Goal: Task Accomplishment & Management: Manage account settings

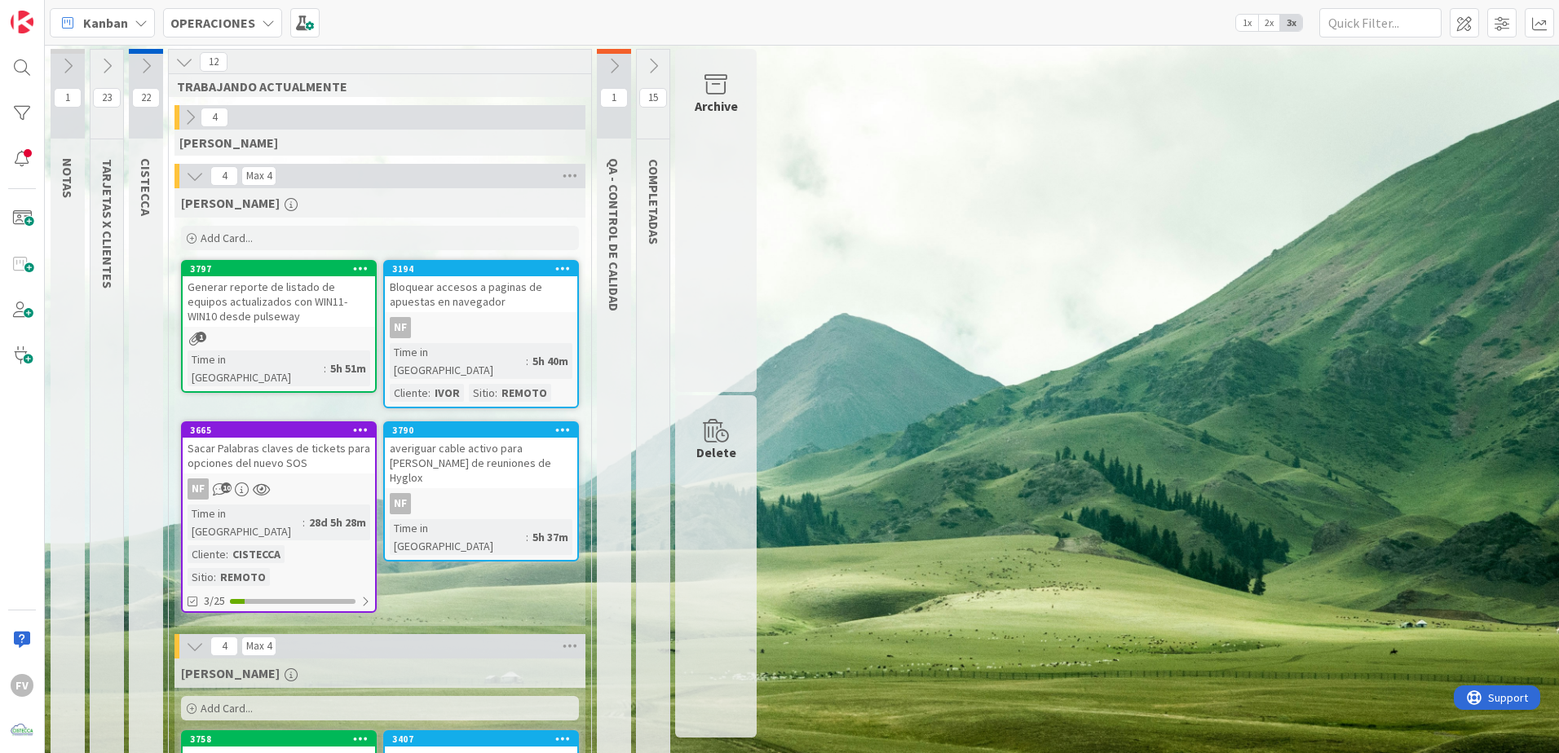
click at [620, 63] on icon at bounding box center [614, 66] width 18 height 18
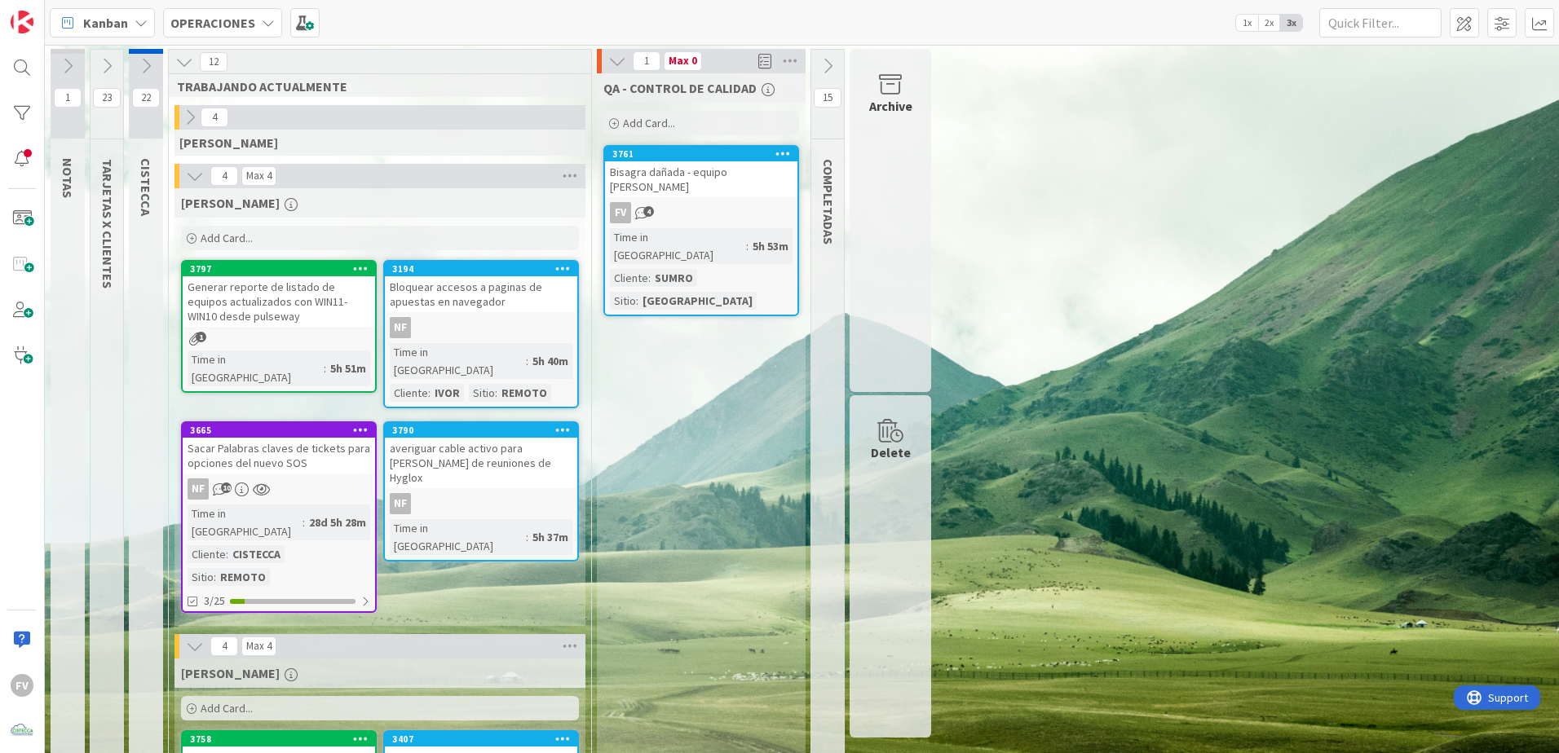
click at [620, 63] on icon at bounding box center [617, 61] width 18 height 18
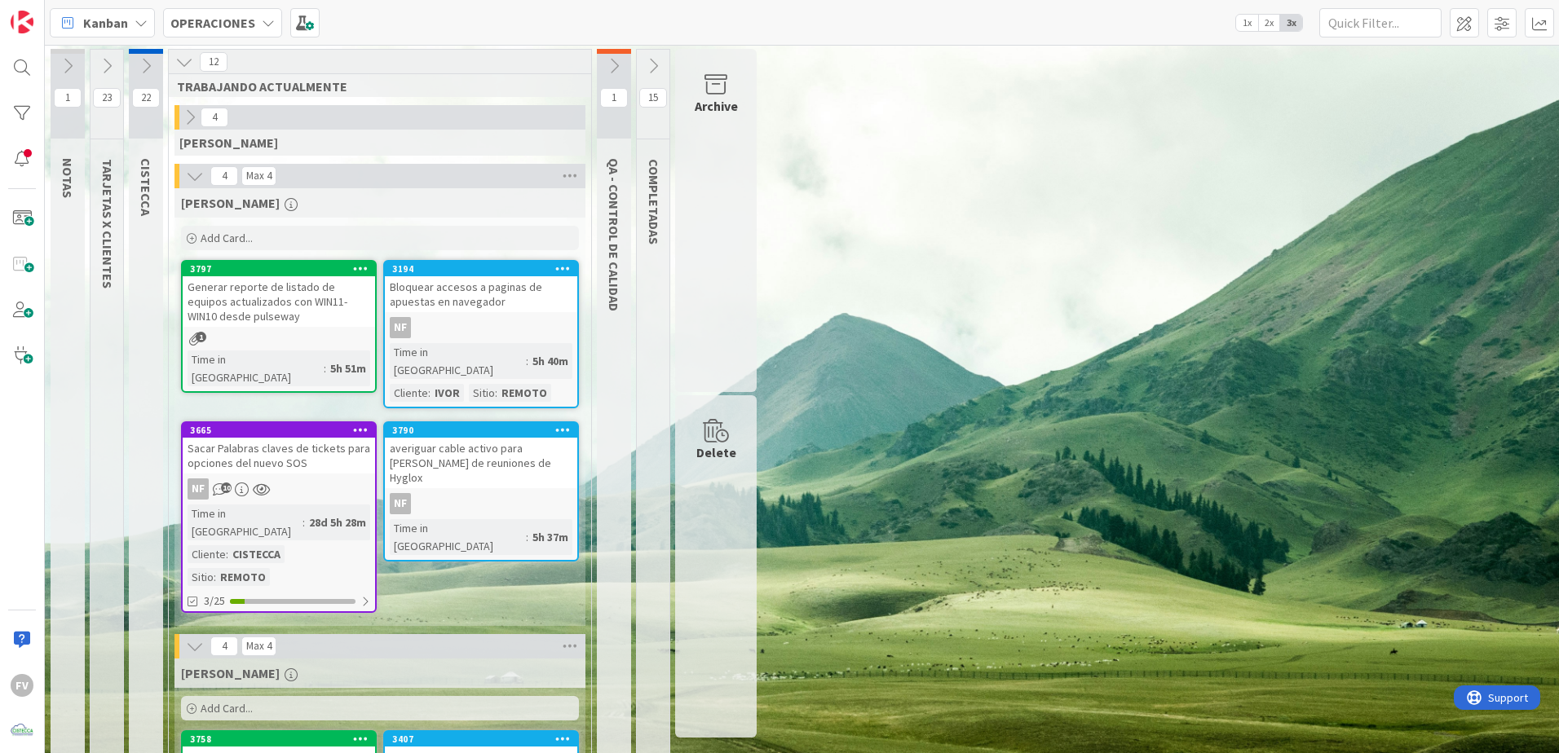
click at [189, 181] on icon at bounding box center [195, 176] width 18 height 18
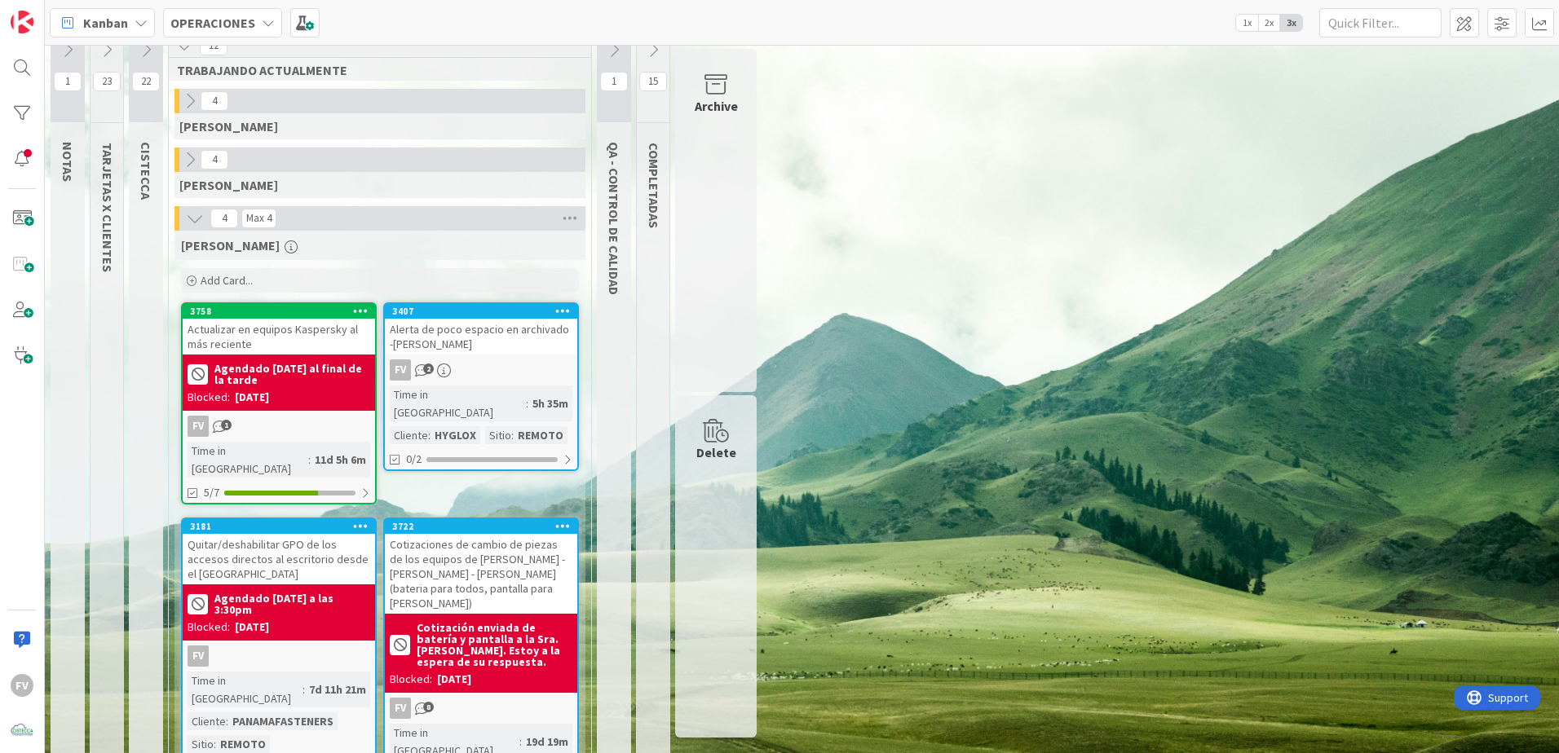
scroll to position [32, 0]
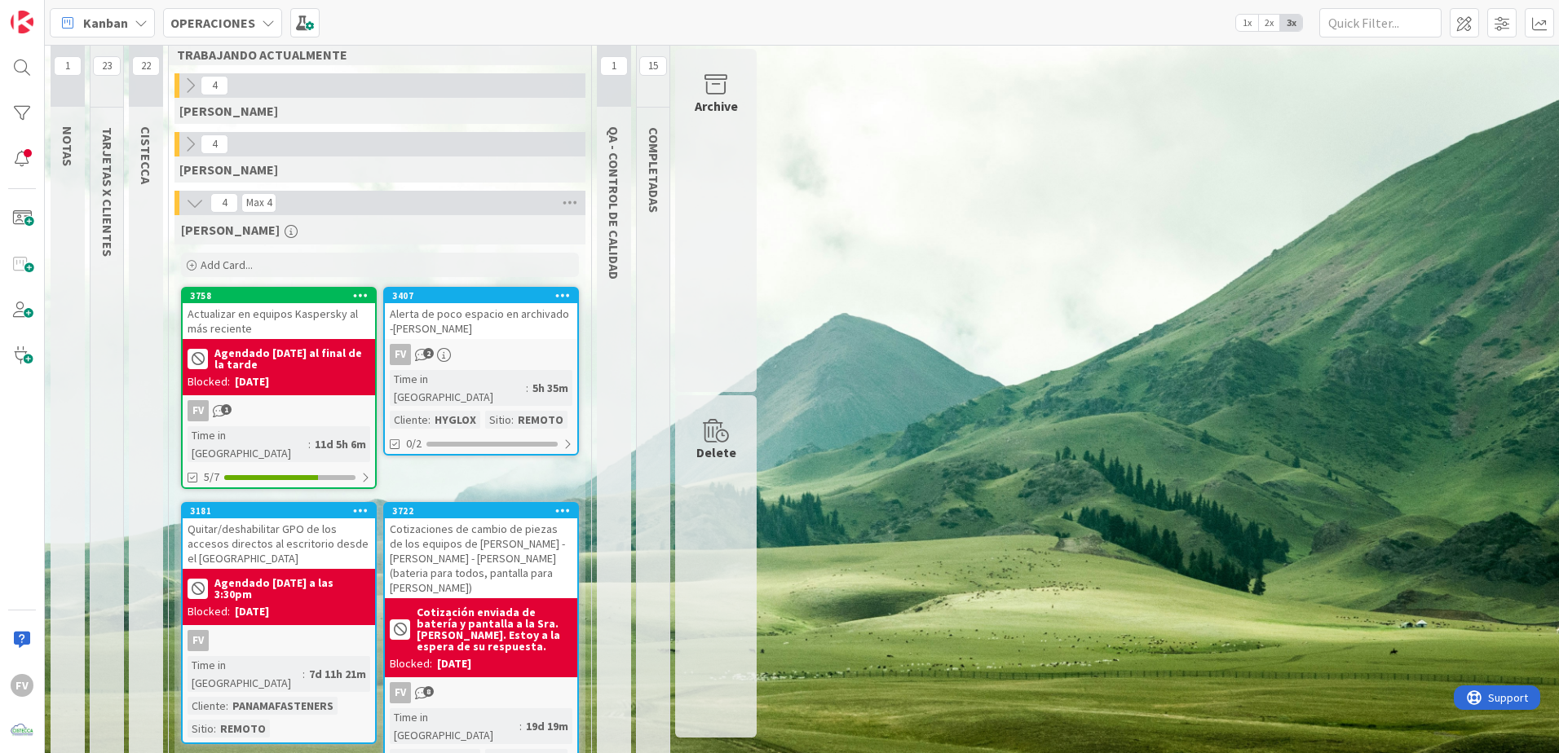
click at [1072, 505] on div "1 NOTAS 23 TARJETAS X CLIENTES 22 CISTECCA 12 TRABAJANDO ACTUALMENTE 4 [PERSON_…" at bounding box center [801, 410] width 1507 height 787
click at [192, 138] on icon at bounding box center [190, 144] width 18 height 18
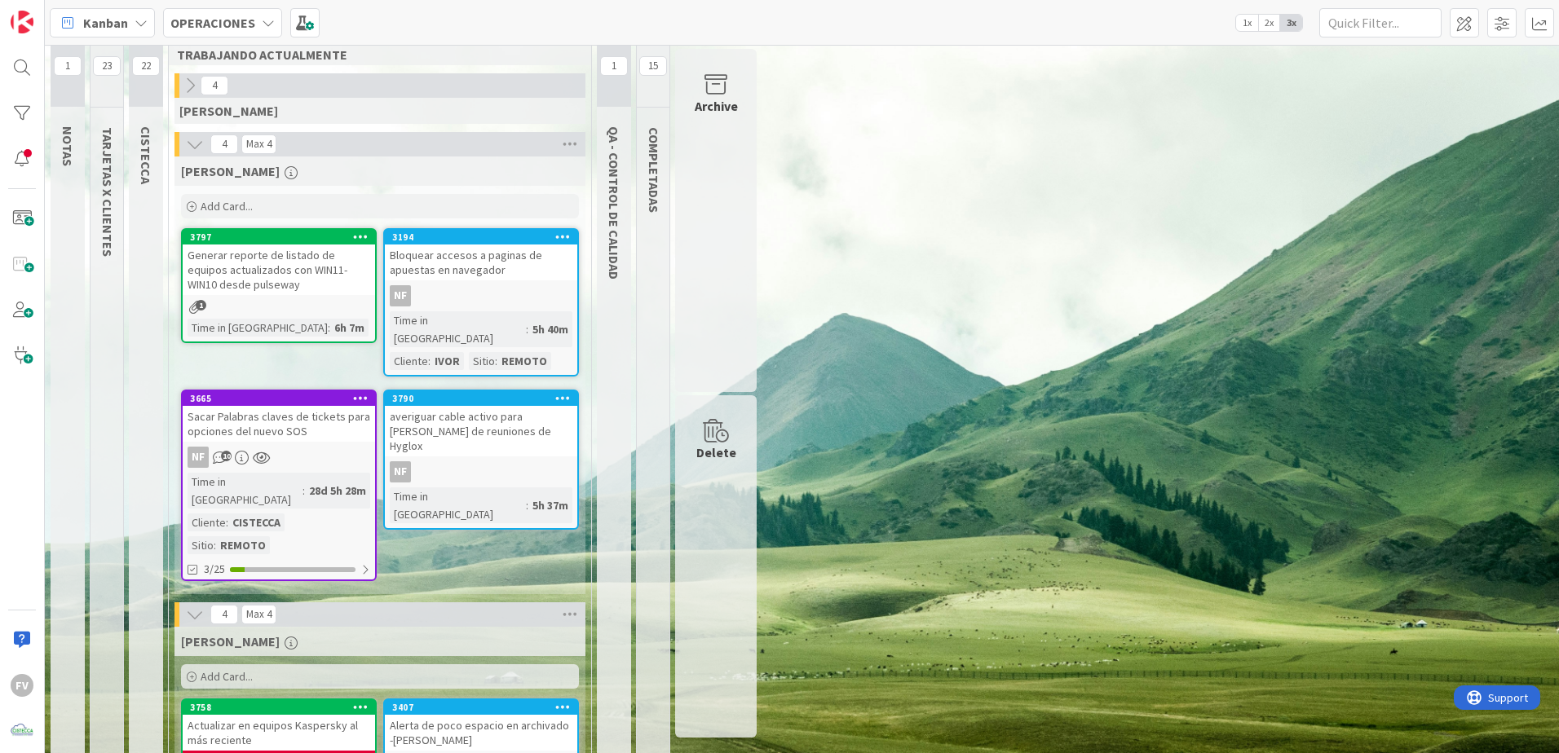
click at [305, 482] on div "28d 5h 28m" at bounding box center [337, 491] width 65 height 18
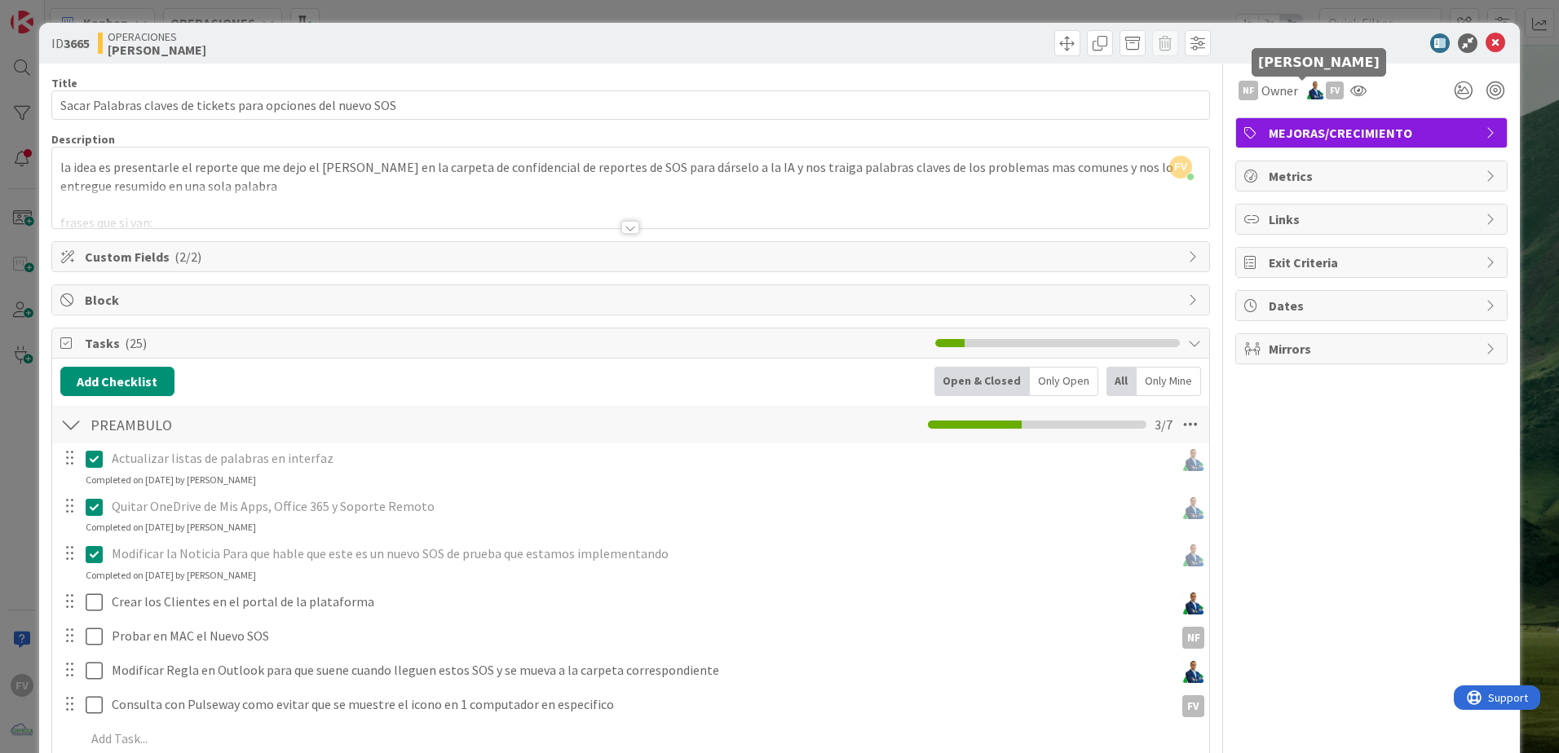
click at [1306, 88] on img at bounding box center [1315, 91] width 18 height 18
click at [1350, 90] on icon at bounding box center [1358, 90] width 16 height 13
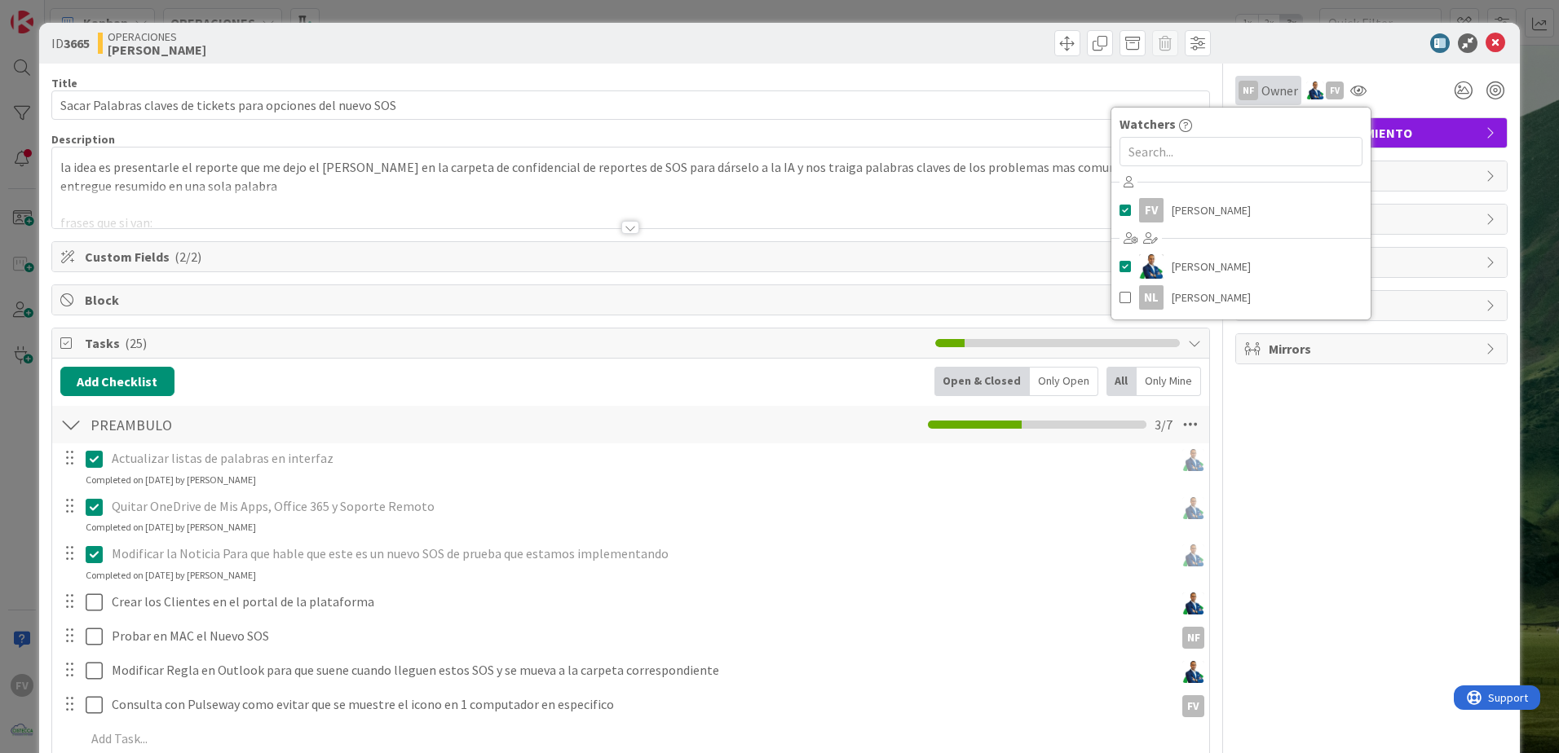
click at [1286, 90] on div "NF Owner" at bounding box center [1268, 90] width 66 height 29
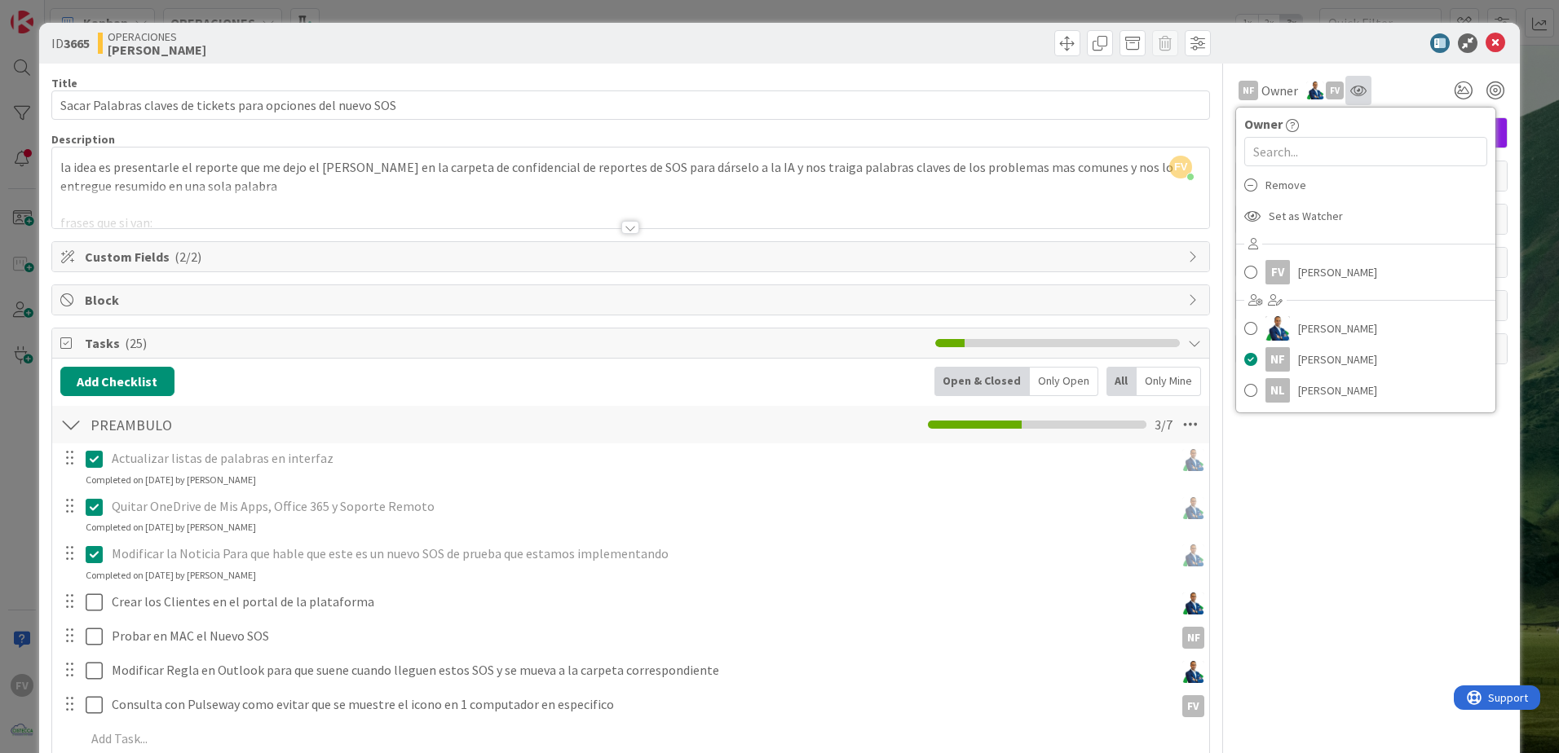
click at [1359, 88] on div "NF Owner Owner Remove Set as Watcher FV [PERSON_NAME] [PERSON_NAME] NF [PERSON_…" at bounding box center [1371, 90] width 272 height 29
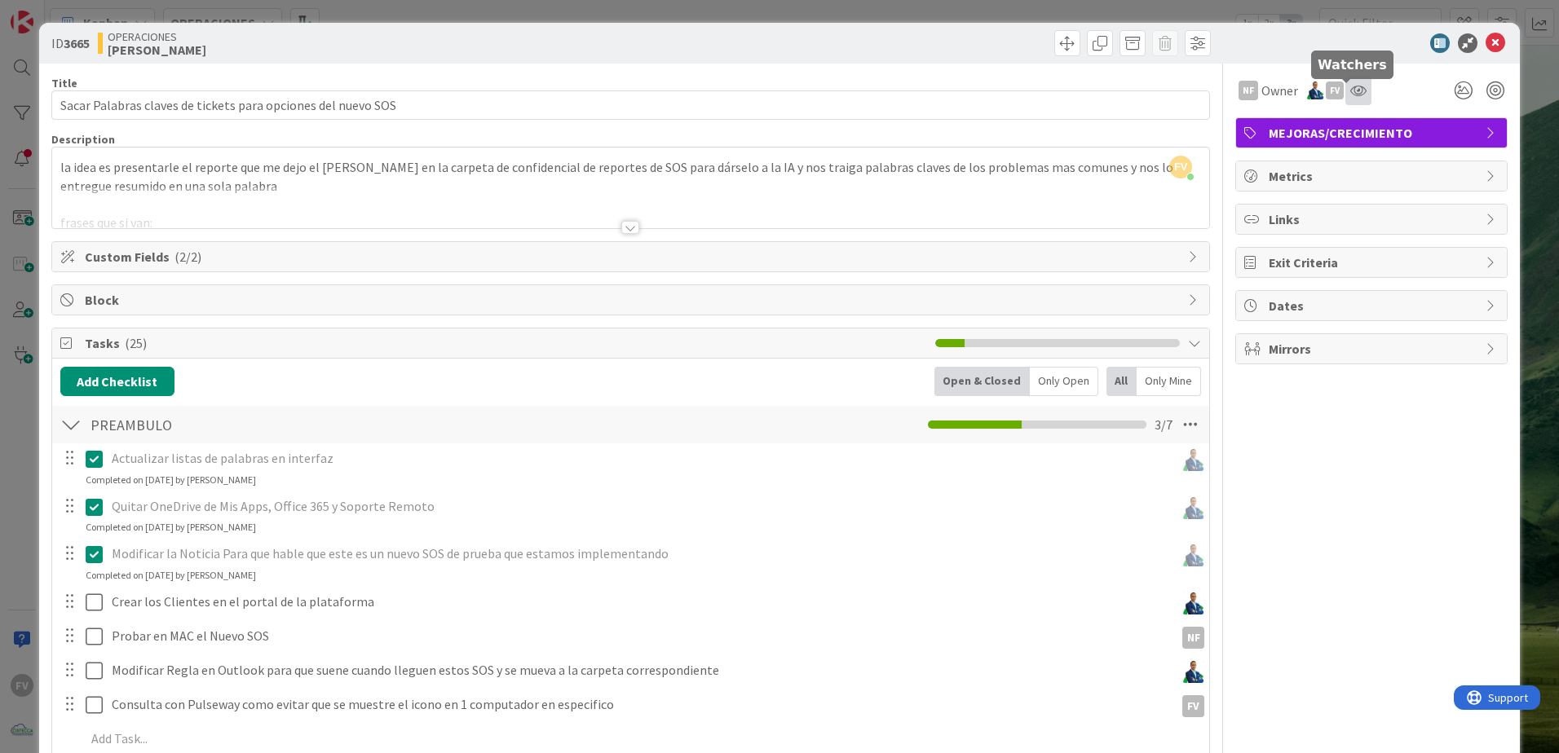
click at [1352, 86] on icon at bounding box center [1358, 90] width 16 height 13
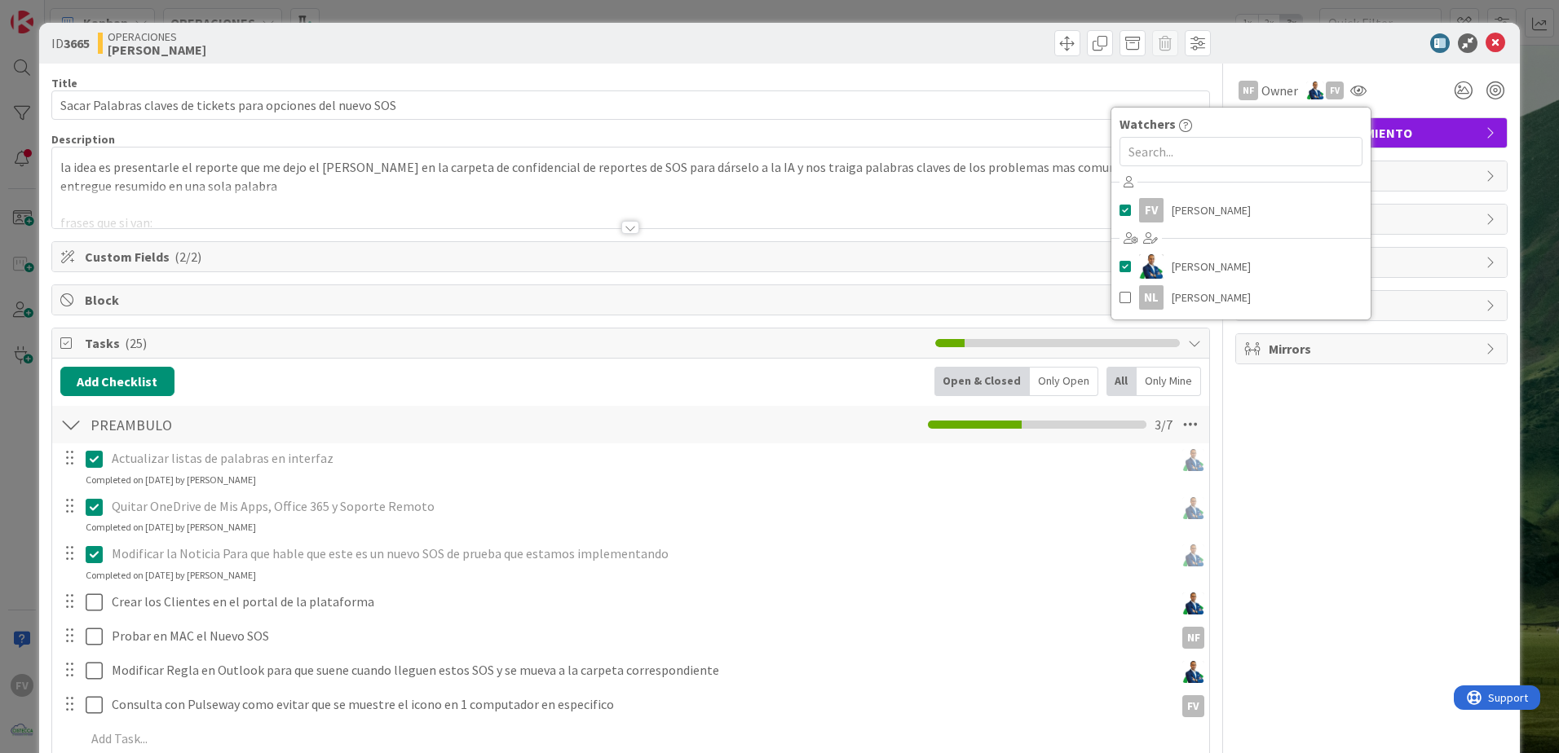
click at [1384, 99] on div "NF Owner Owner Remove Set as Watcher FV [PERSON_NAME] [PERSON_NAME] NF [PERSON_…" at bounding box center [1371, 90] width 272 height 29
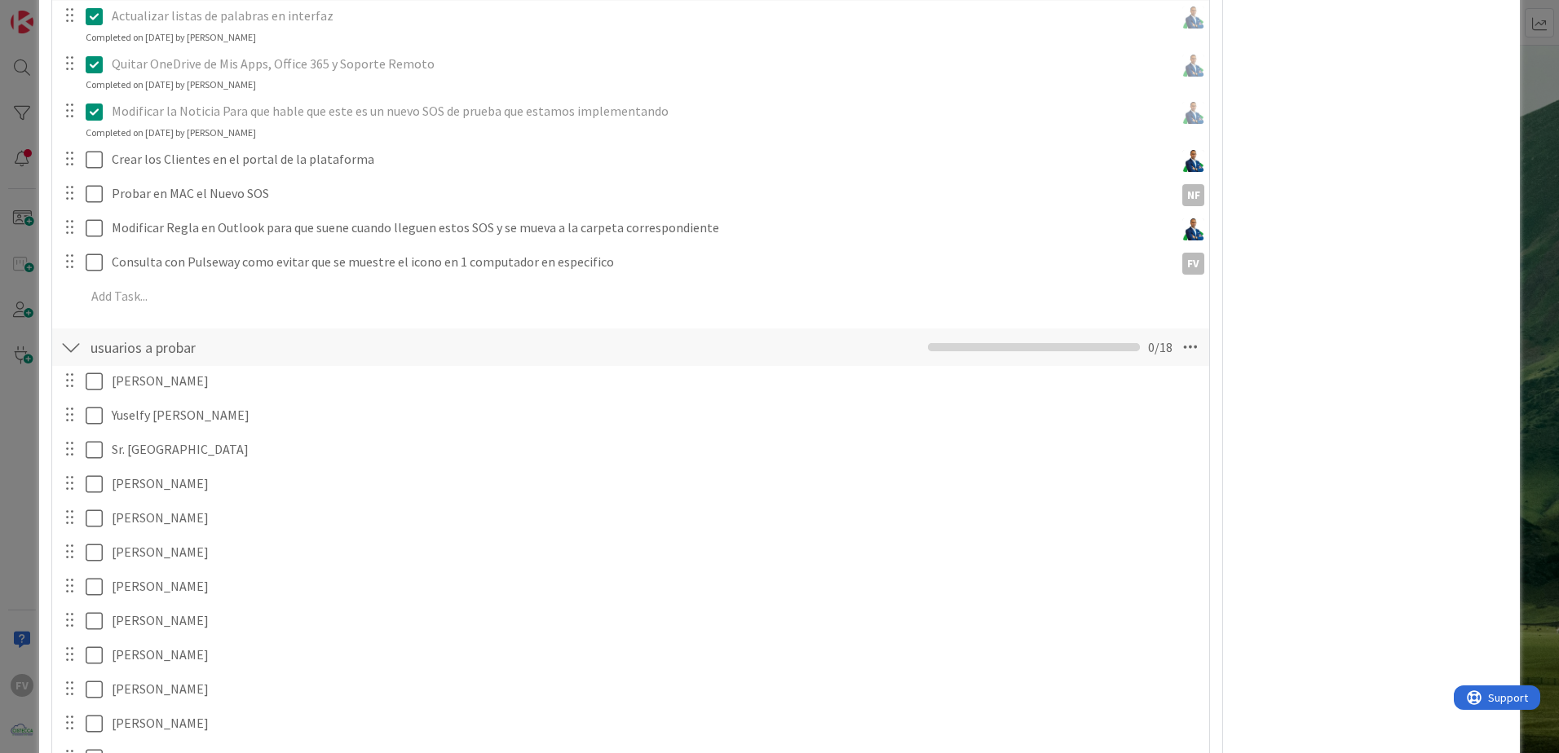
scroll to position [326, 0]
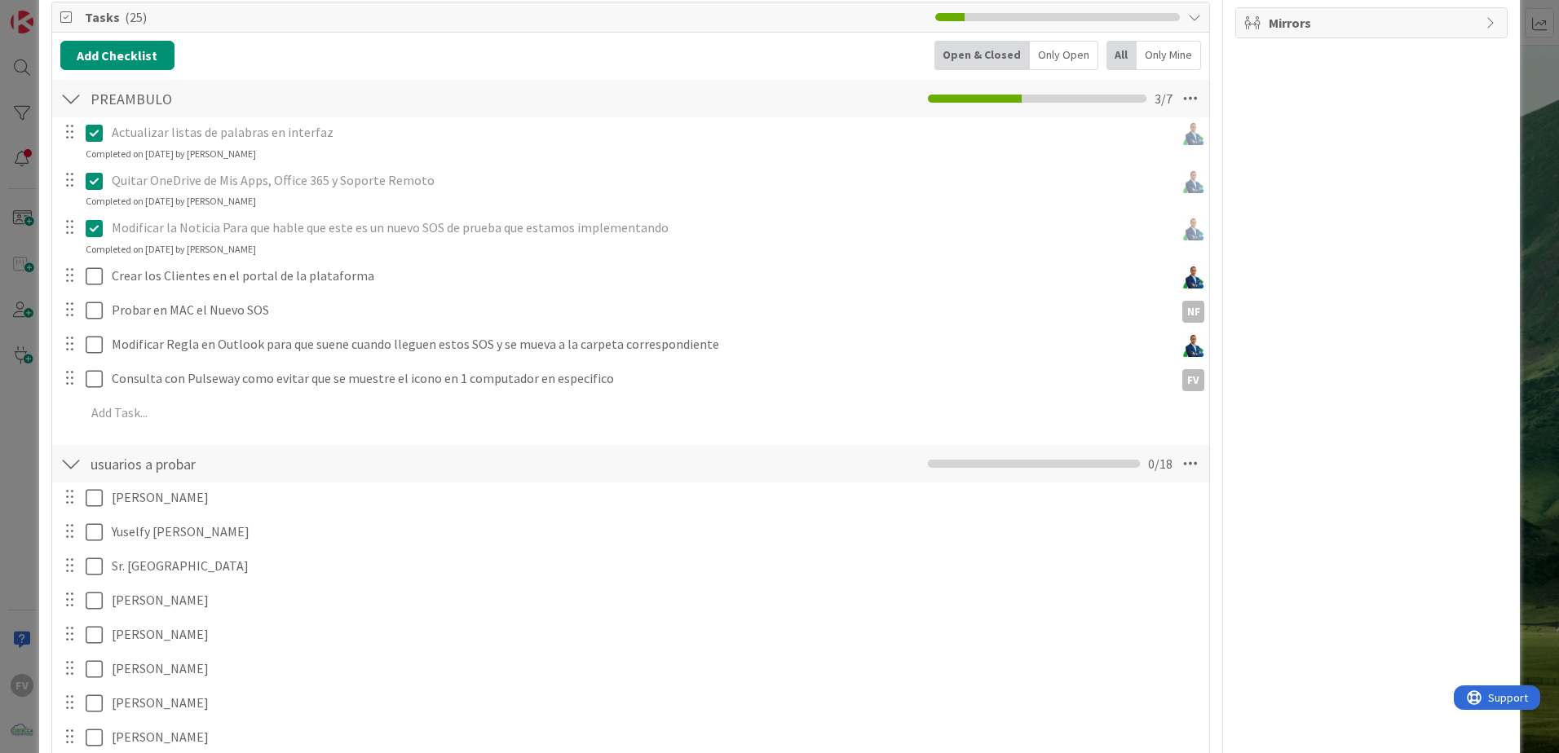
click at [1536, 266] on div "ID 3665 OPERACIONES [PERSON_NAME] Title 60 / 128 Sacar Palabras claves de ticke…" at bounding box center [779, 376] width 1559 height 753
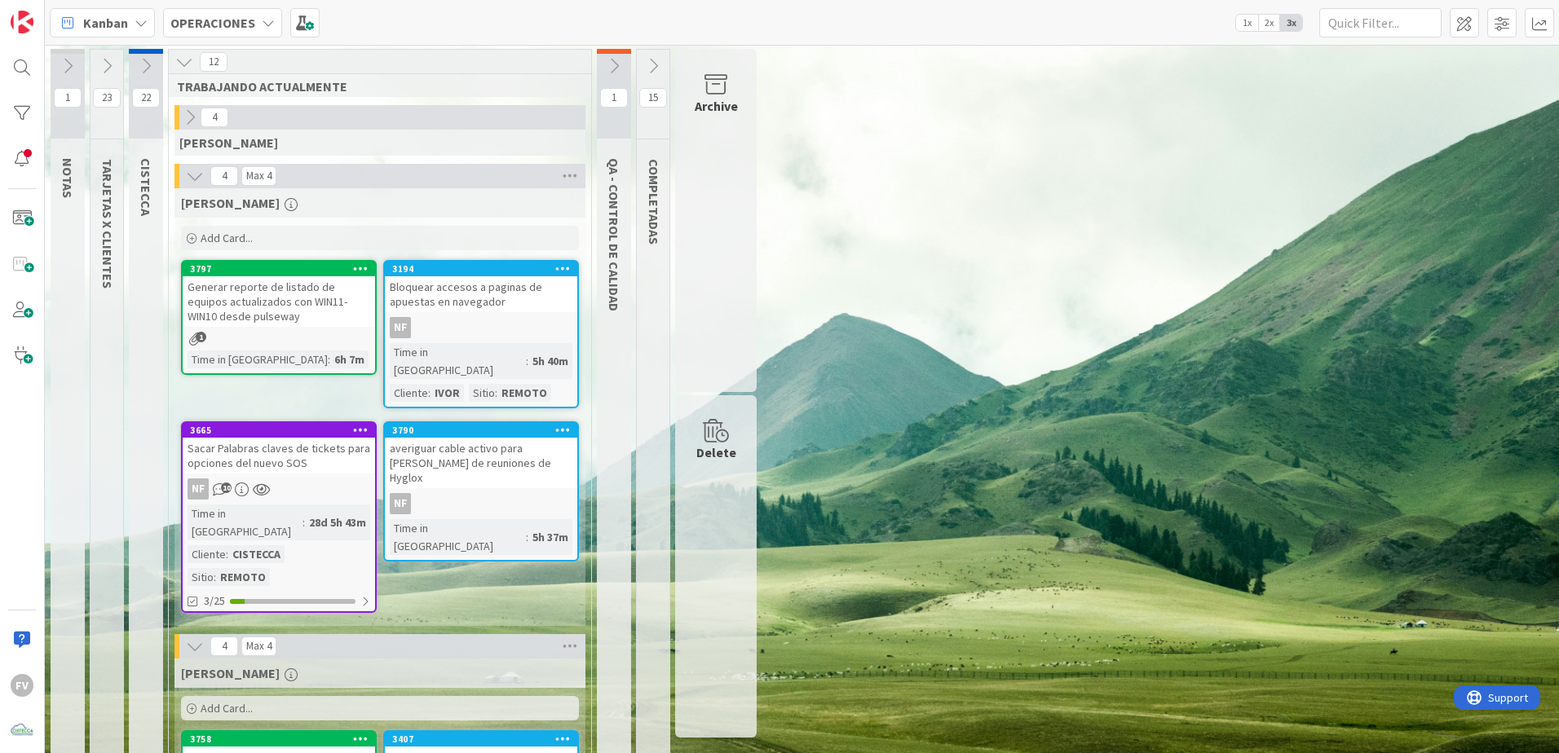
click at [149, 66] on icon at bounding box center [146, 66] width 18 height 18
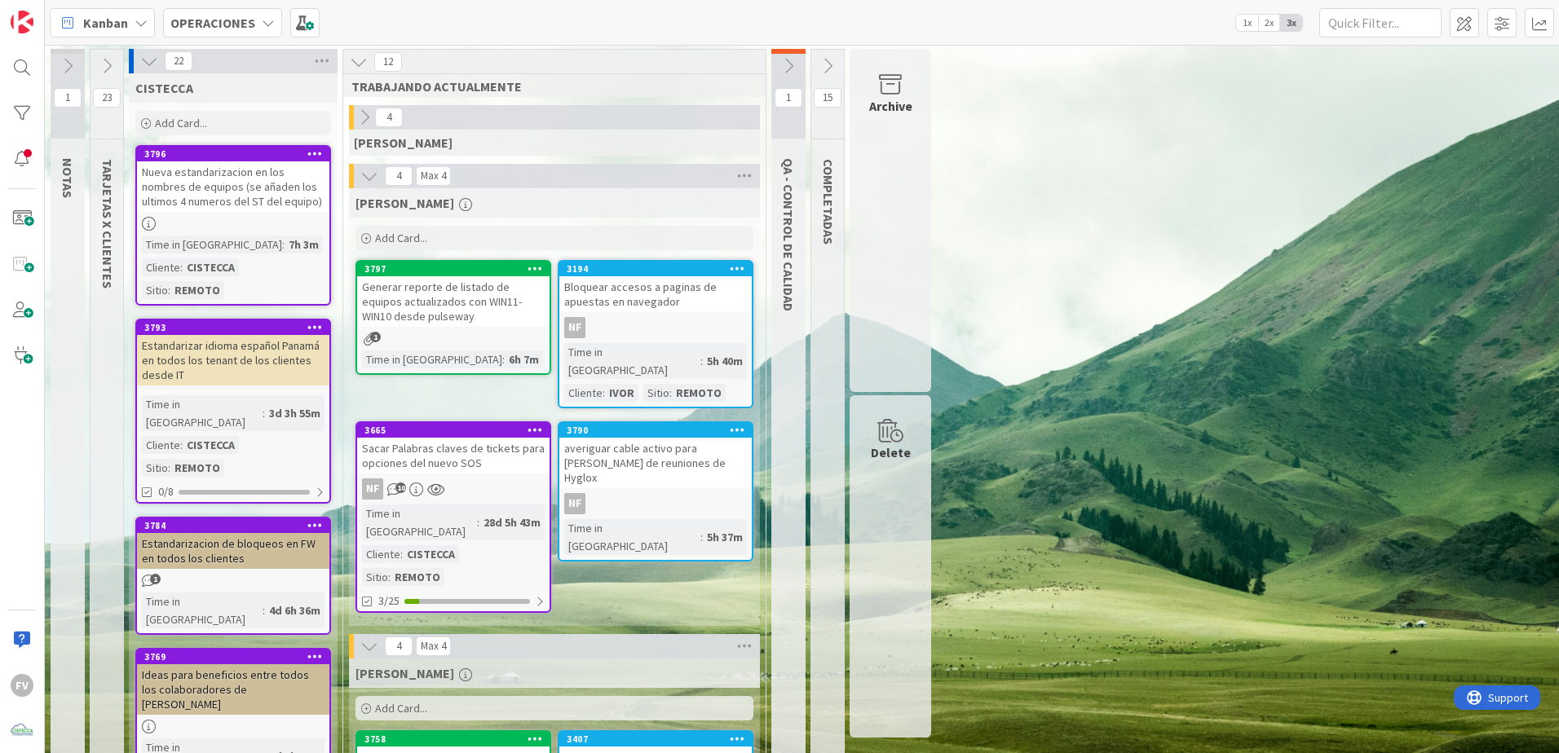
click at [146, 64] on icon at bounding box center [149, 61] width 18 height 18
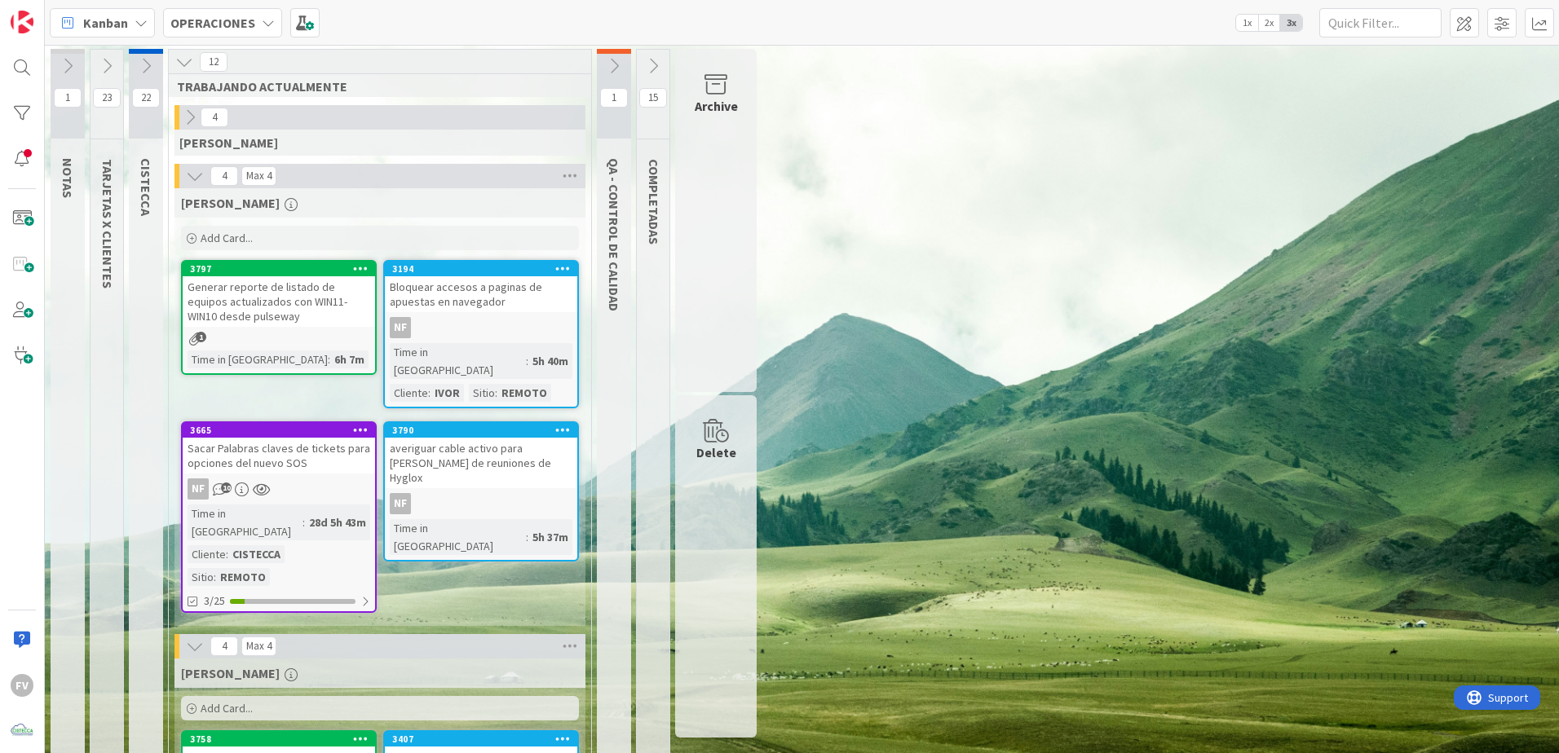
click at [192, 170] on icon at bounding box center [195, 176] width 18 height 18
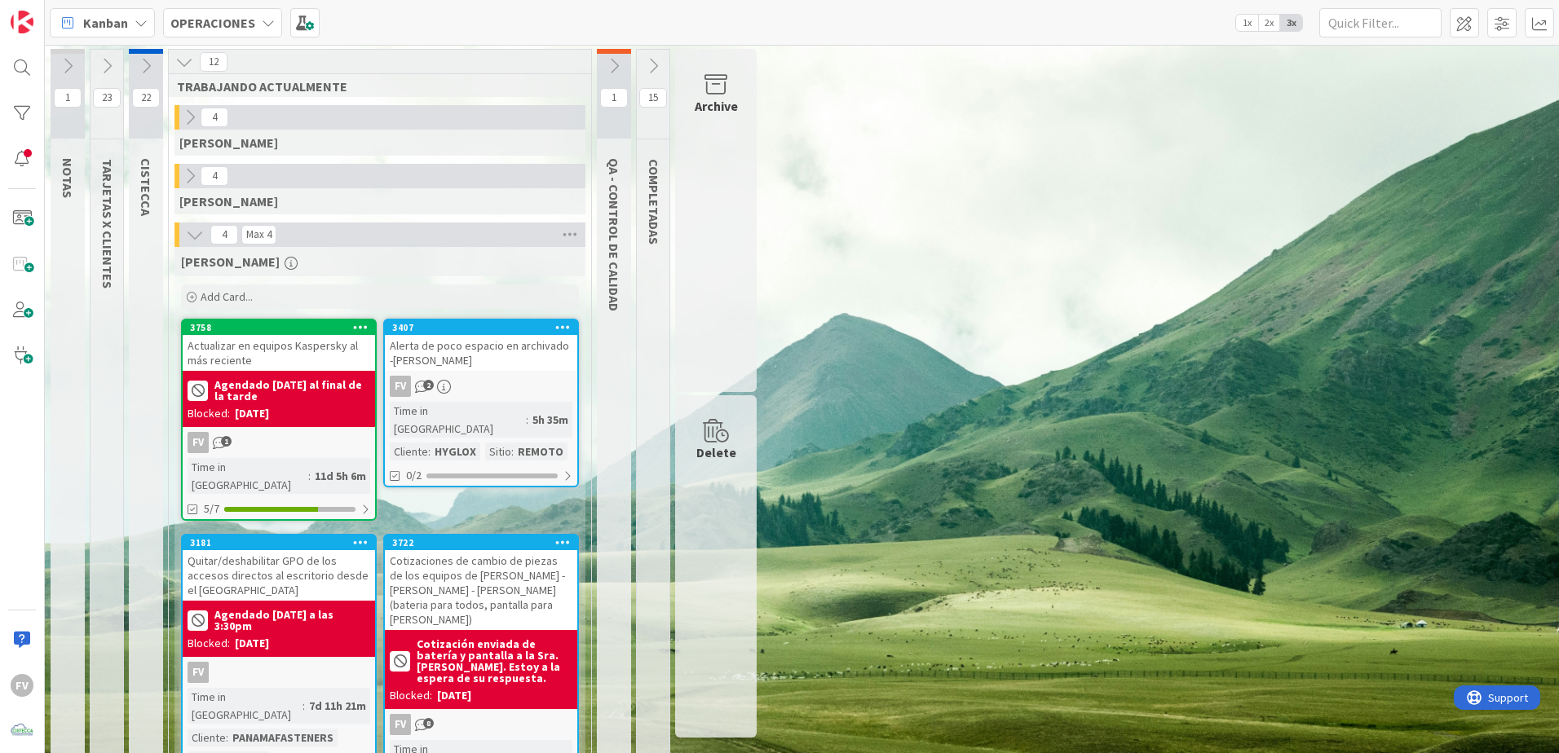
drag, startPoint x: 176, startPoint y: 1, endPoint x: 1200, endPoint y: 394, distance: 1096.8
click at [1200, 394] on div "1 NOTAS 23 TARJETAS X CLIENTES 22 CISTECCA 12 TRABAJANDO ACTUALMENTE 4 [PERSON_…" at bounding box center [801, 442] width 1507 height 787
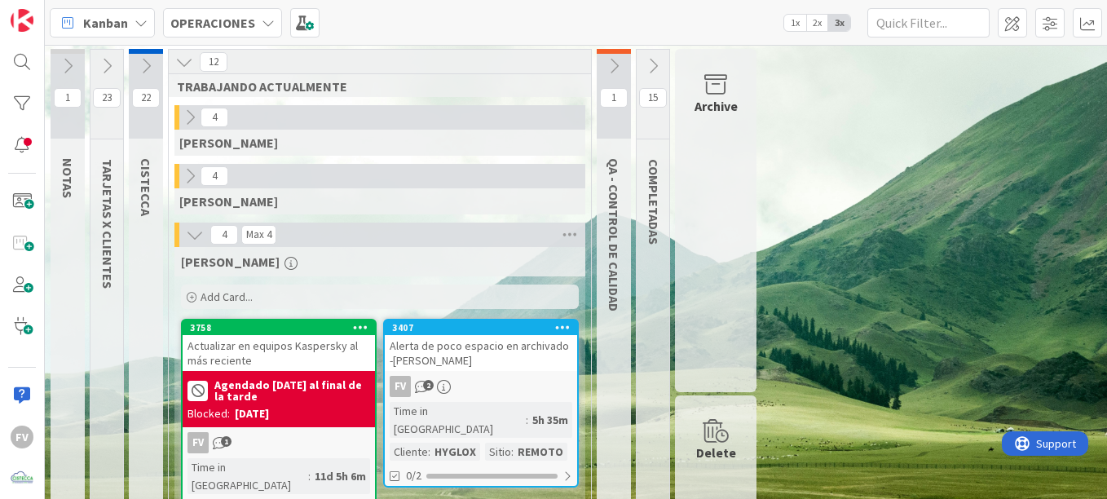
click at [142, 68] on icon at bounding box center [146, 66] width 18 height 18
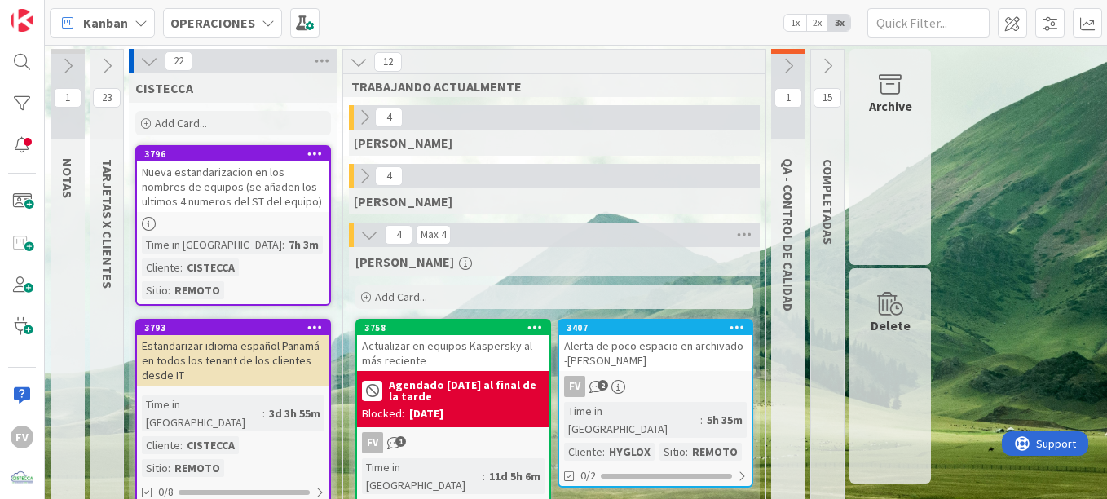
click at [139, 63] on button at bounding box center [149, 61] width 21 height 21
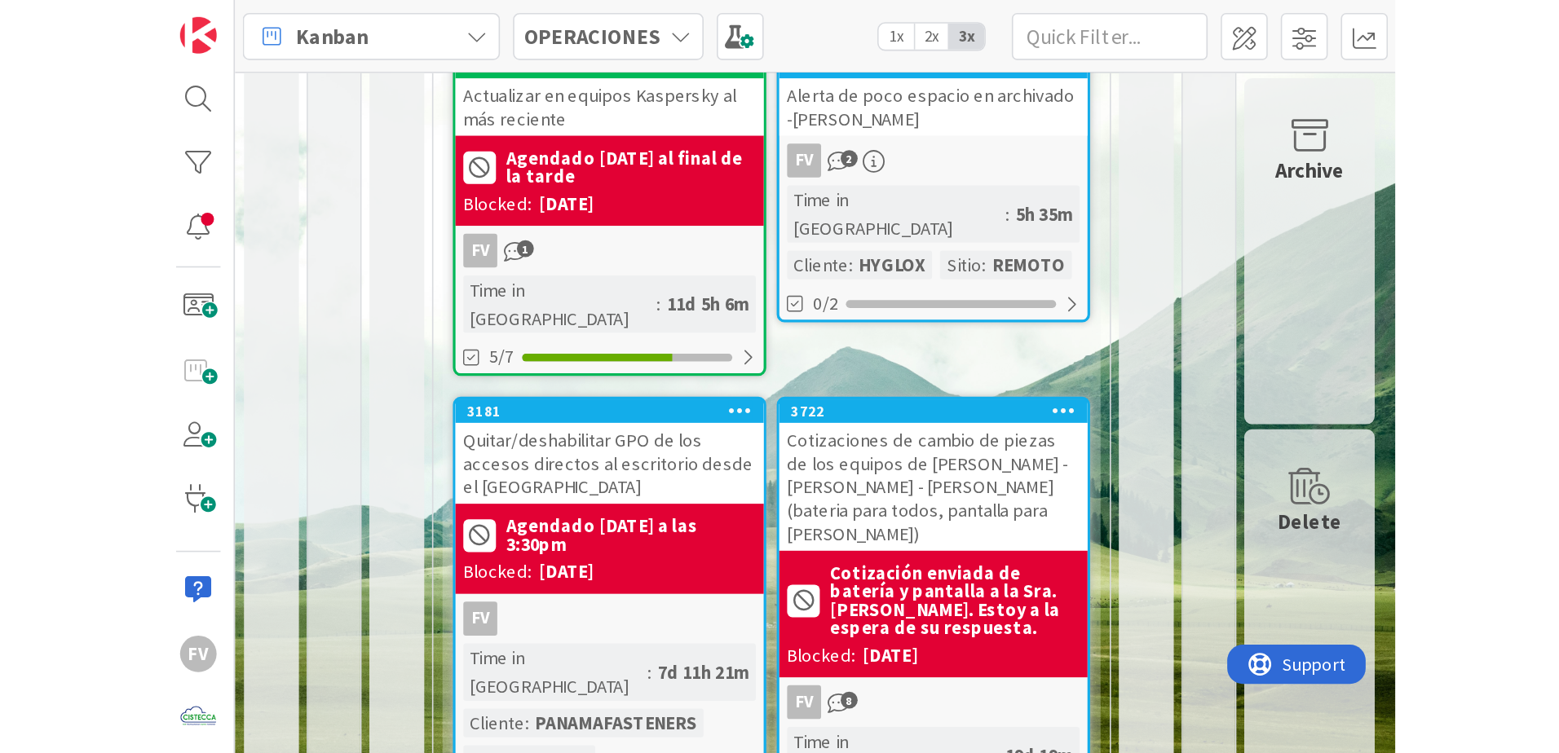
scroll to position [32, 0]
